Goal: Transaction & Acquisition: Subscribe to service/newsletter

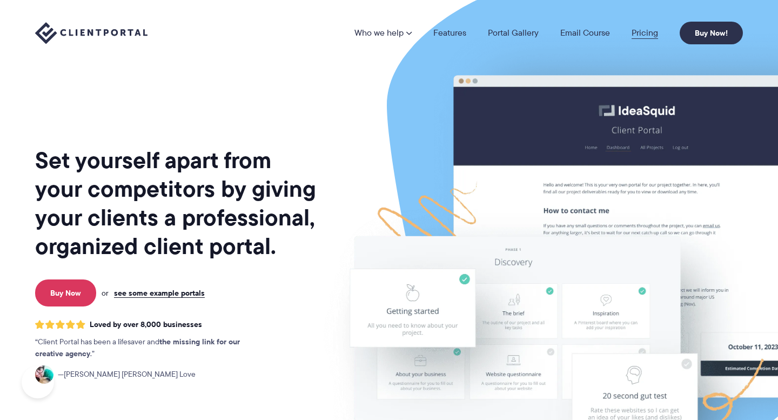
click at [647, 33] on link "Pricing" at bounding box center [644, 33] width 26 height 9
